Goal: Task Accomplishment & Management: Manage account settings

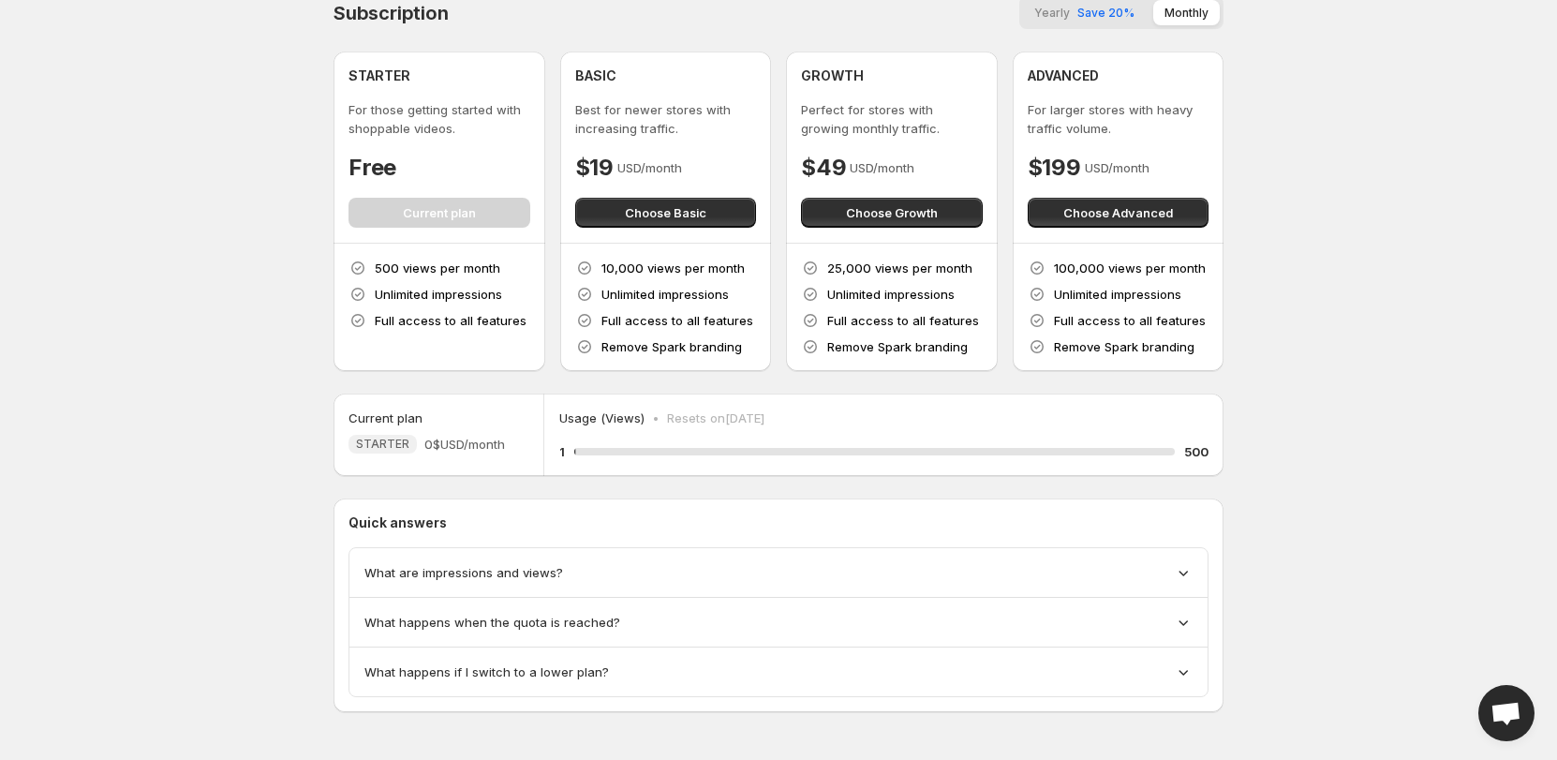
scroll to position [29, 0]
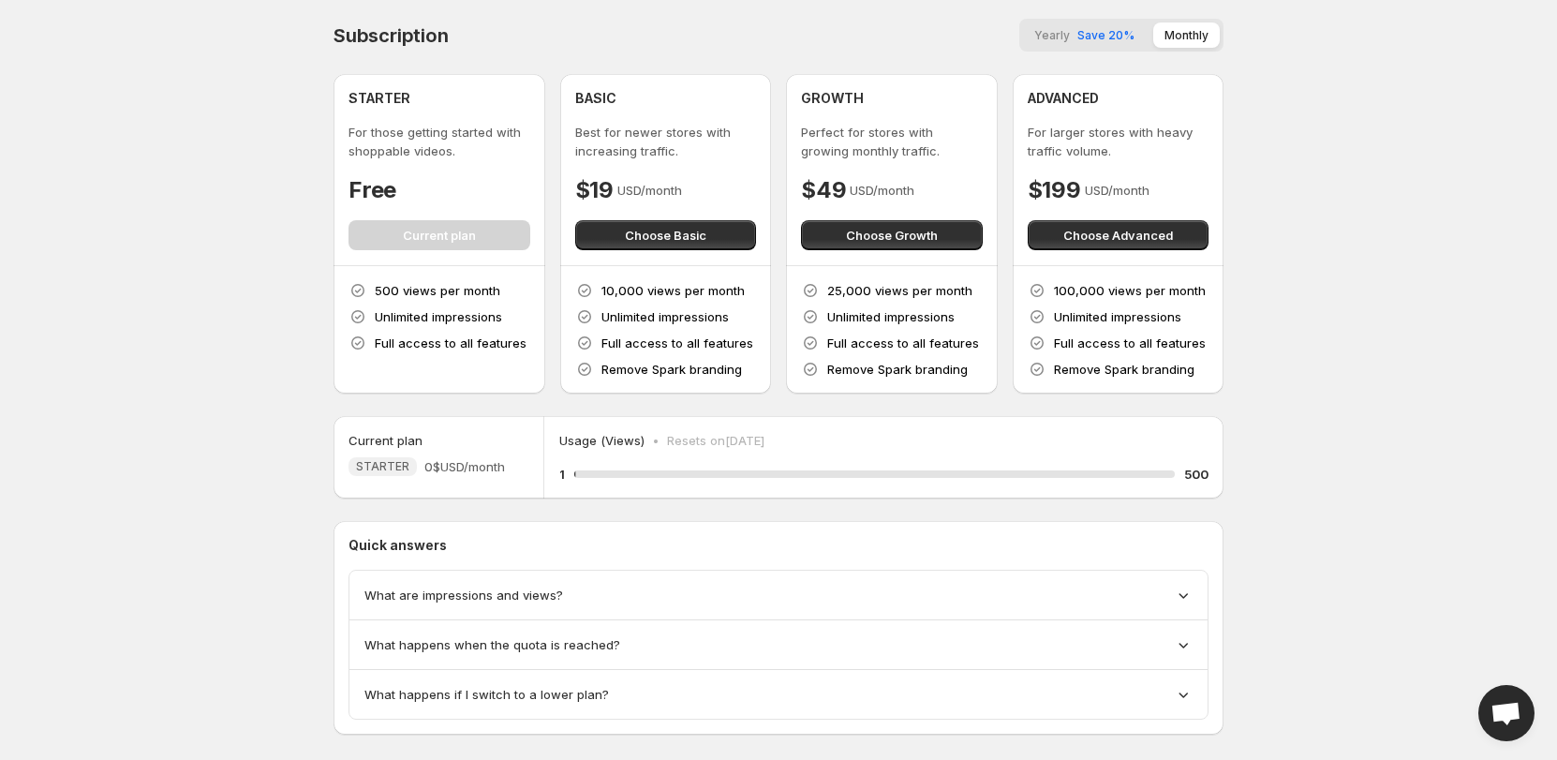
click at [455, 145] on p "For those getting started with shoppable videos." at bounding box center [439, 141] width 182 height 37
click at [392, 467] on span "STARTER" at bounding box center [382, 466] width 53 height 15
click at [486, 435] on div "Current plan STARTER 0$ USD/month" at bounding box center [438, 453] width 180 height 45
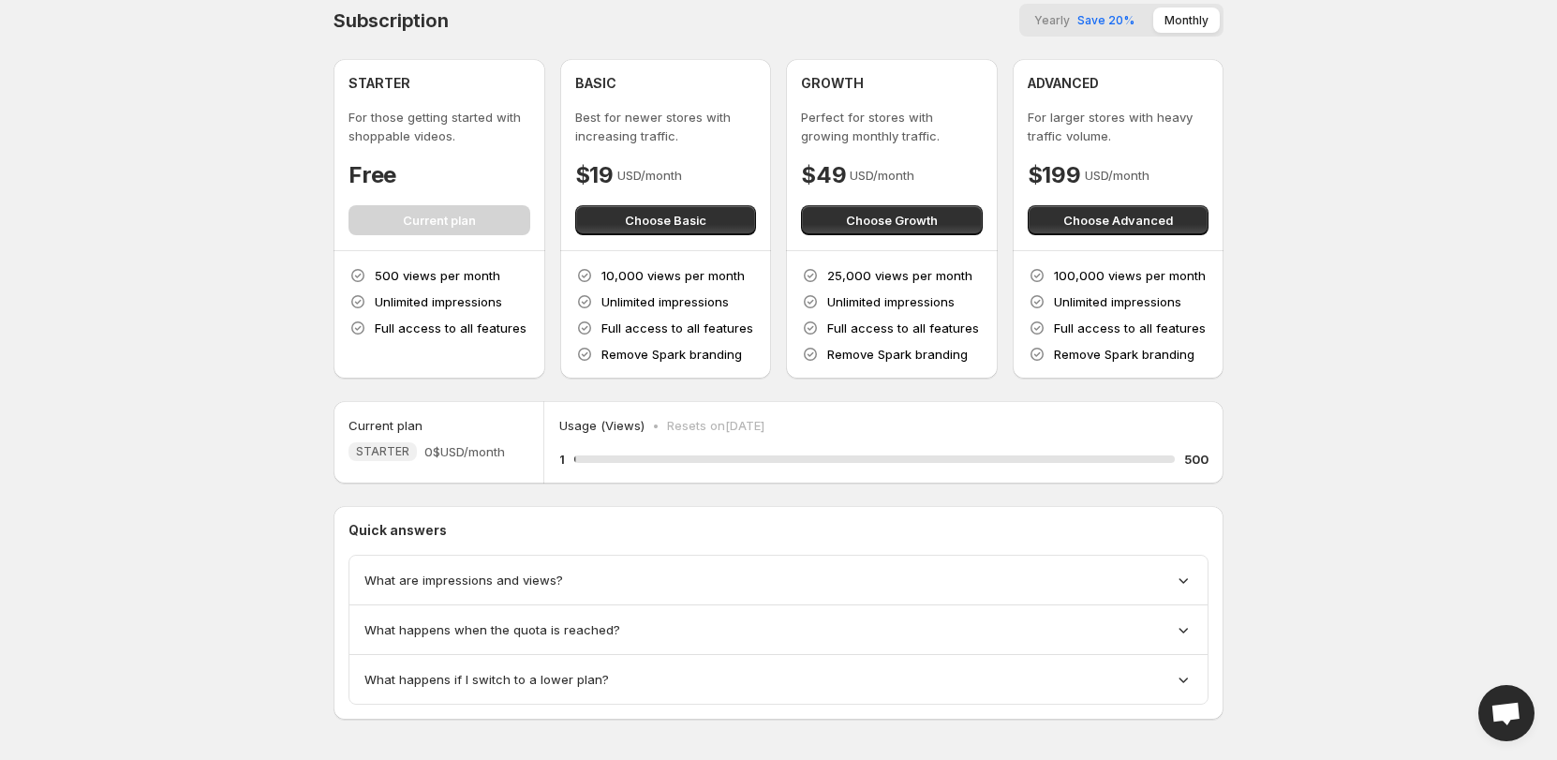
scroll to position [29, 0]
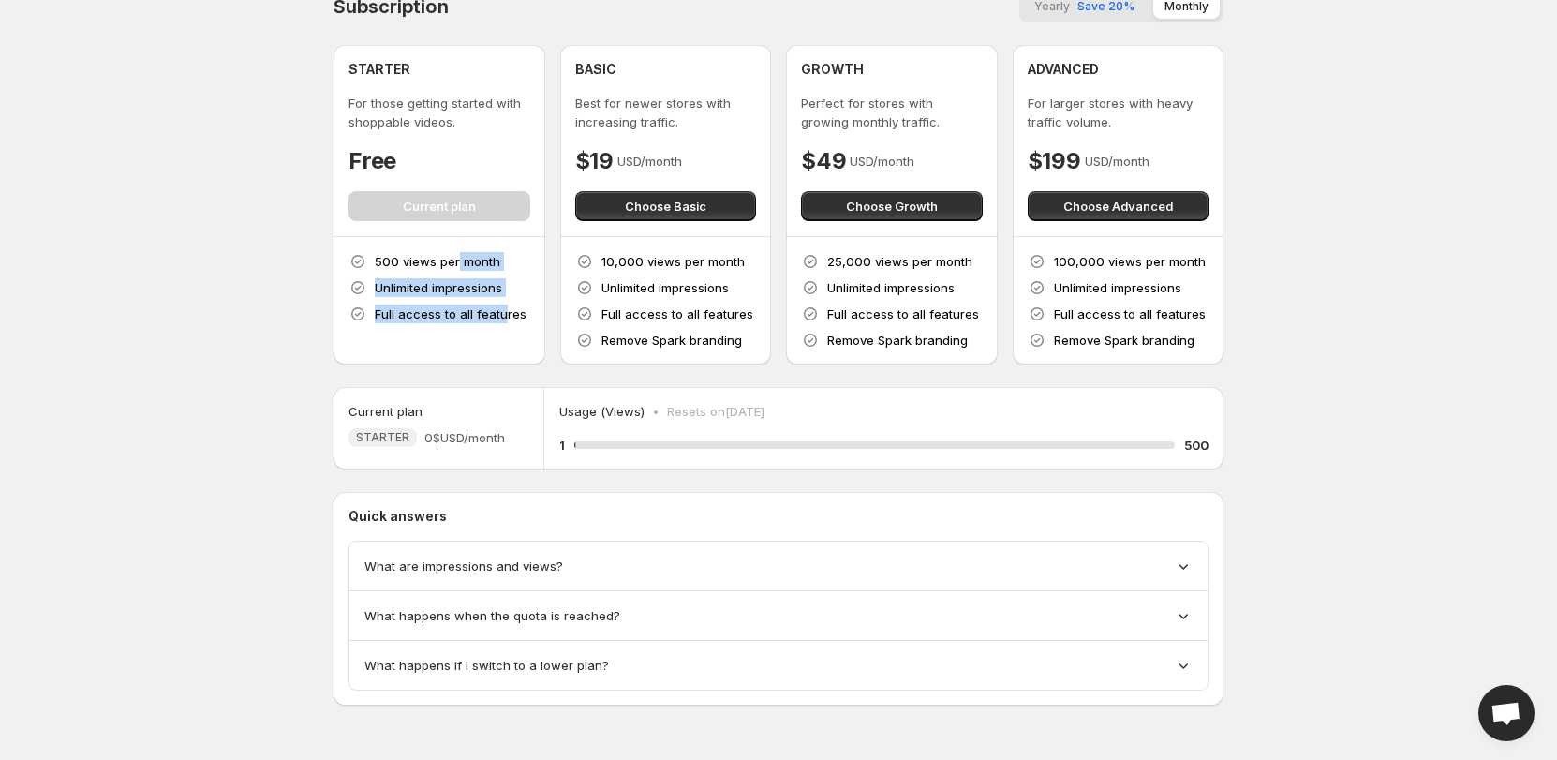
drag, startPoint x: 502, startPoint y: 309, endPoint x: 454, endPoint y: 270, distance: 61.9
click at [455, 271] on div "500 views per month Unlimited impressions Full access to all features" at bounding box center [439, 287] width 182 height 71
click at [453, 267] on p "500 views per month" at bounding box center [438, 261] width 126 height 19
click at [454, 126] on p "For those getting started with shoppable videos." at bounding box center [439, 112] width 182 height 37
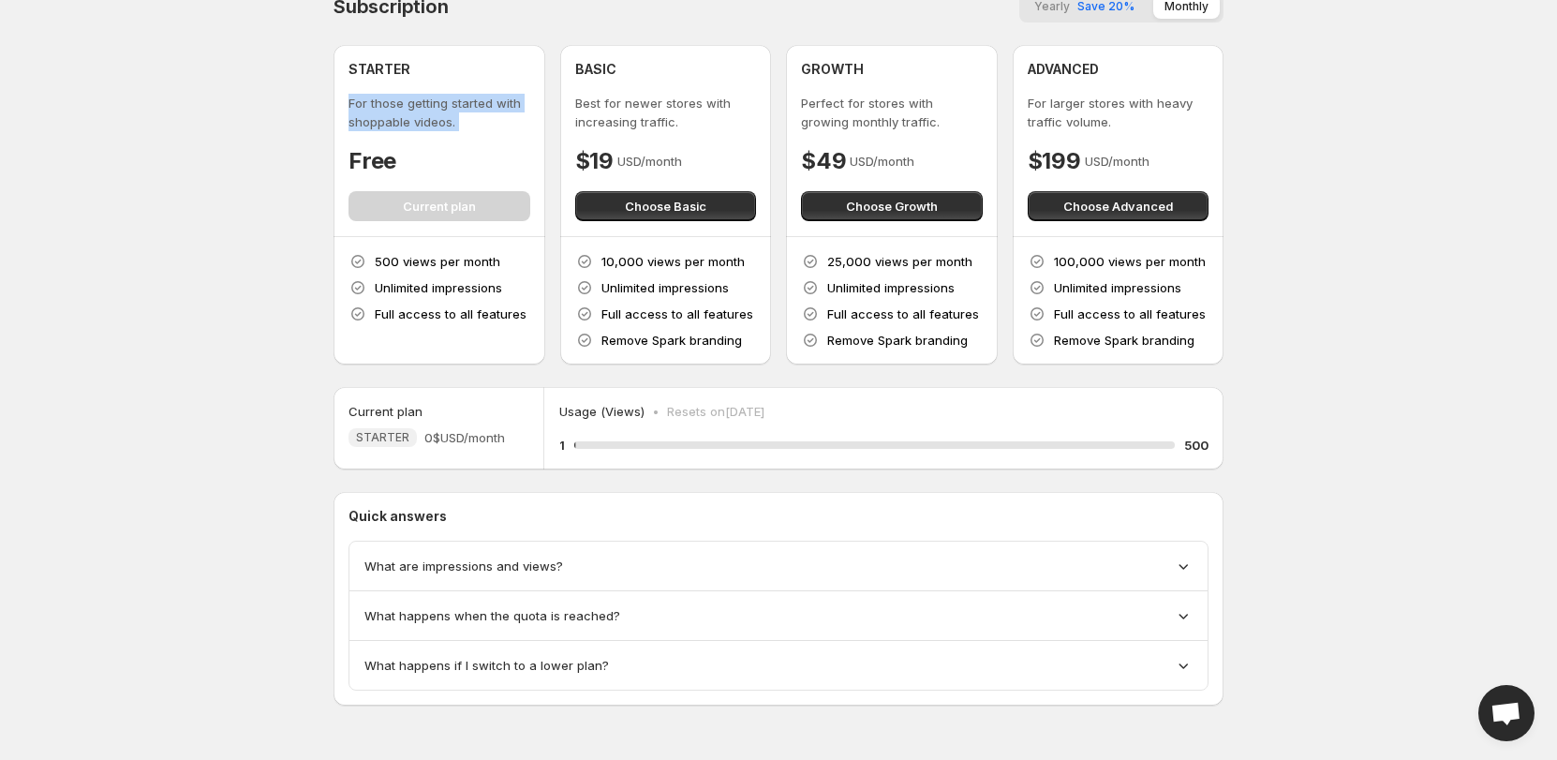
click at [454, 126] on p "For those getting started with shoppable videos." at bounding box center [439, 112] width 182 height 37
click at [457, 111] on p "For those getting started with shoppable videos." at bounding box center [439, 112] width 182 height 37
